Goal: Check status: Check status

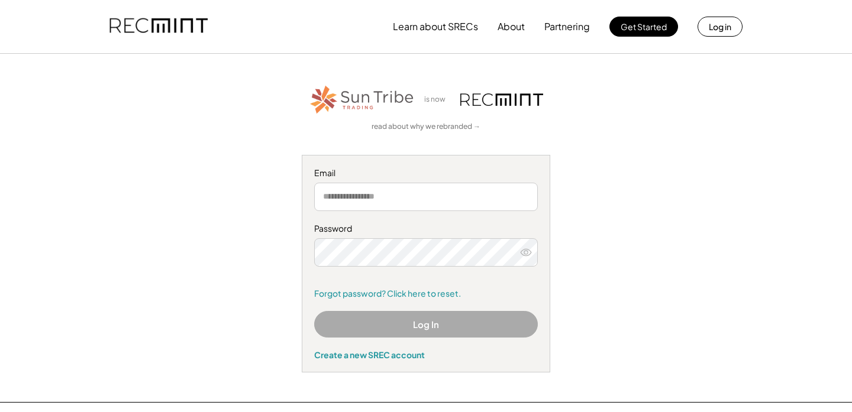
click at [422, 185] on input "email" at bounding box center [426, 197] width 224 height 28
click at [419, 195] on input "email" at bounding box center [426, 197] width 224 height 28
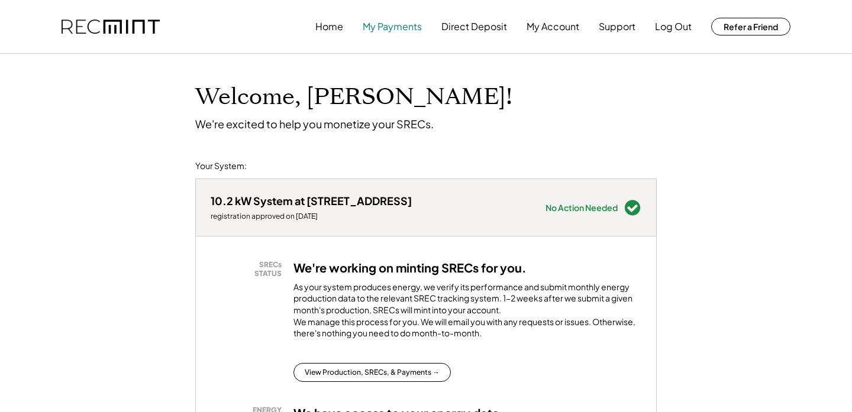
click at [409, 27] on button "My Payments" at bounding box center [392, 27] width 59 height 24
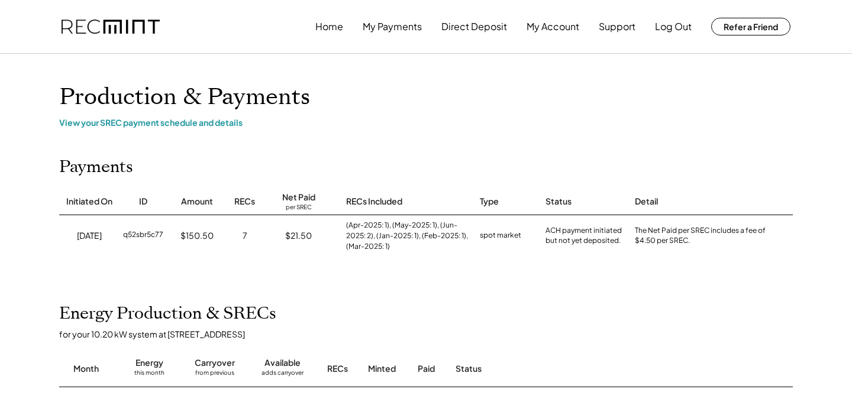
click at [568, 242] on div "ACH payment initiated but not yet deposited." at bounding box center [583, 236] width 77 height 20
click at [403, 247] on div "(Apr-2025: 1), (May-2025: 1), (Jun-2025: 2), (Jan-2025: 1), (Feb-2025: 1), (Mar…" at bounding box center [407, 236] width 122 height 32
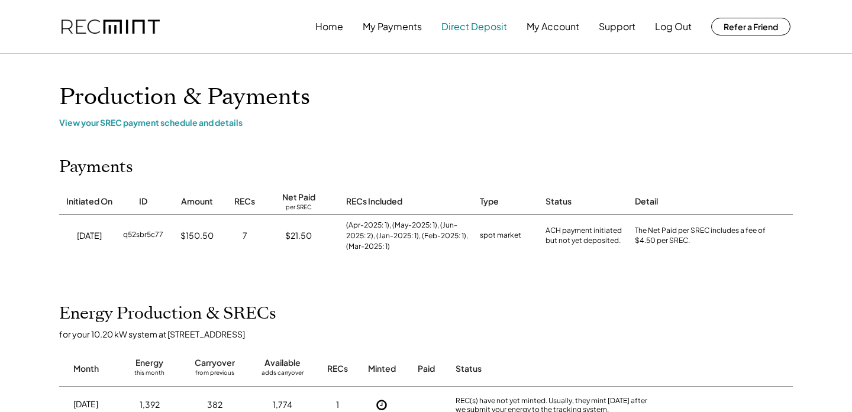
click at [464, 20] on button "Direct Deposit" at bounding box center [474, 27] width 66 height 24
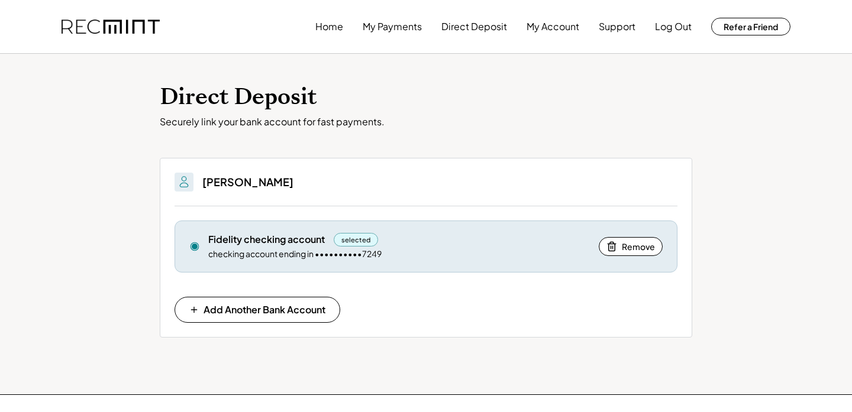
click at [323, 252] on div "checking account ending in ••••••••••7249" at bounding box center [294, 254] width 173 height 12
click at [246, 247] on div "Fidelity checking account selected checking account ending in ••••••••••7249" at bounding box center [399, 246] width 382 height 27
